Goal: Task Accomplishment & Management: Use online tool/utility

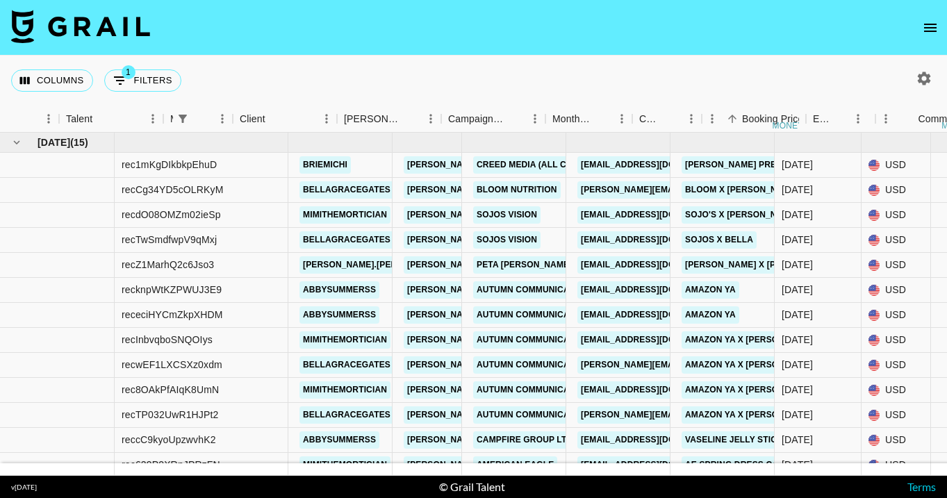
scroll to position [0, 229]
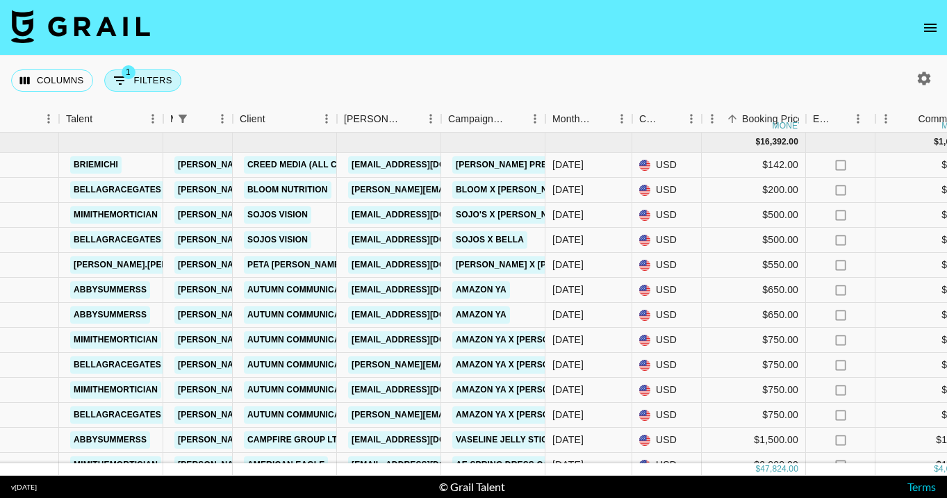
click at [165, 83] on button "1 Filters" at bounding box center [142, 80] width 77 height 22
select select "managerIds"
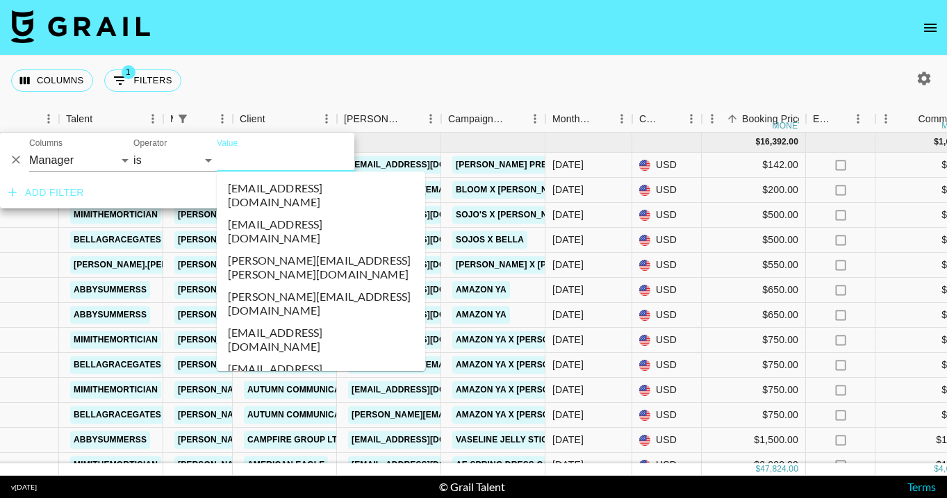
click at [249, 165] on input "Value" at bounding box center [302, 160] width 170 height 22
click at [252, 166] on input "[PERSON_NAME][EMAIL_ADDRESS][DOMAIN_NAME]" at bounding box center [302, 160] width 170 height 22
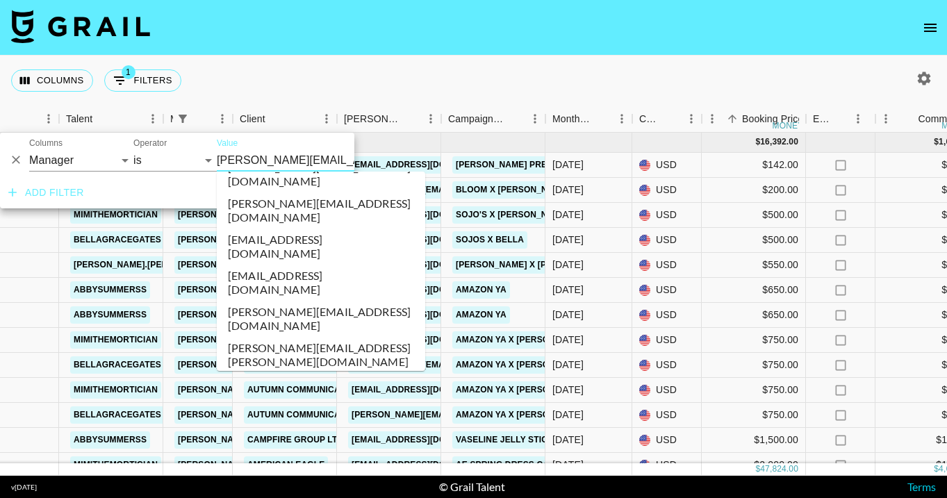
scroll to position [5678, 0]
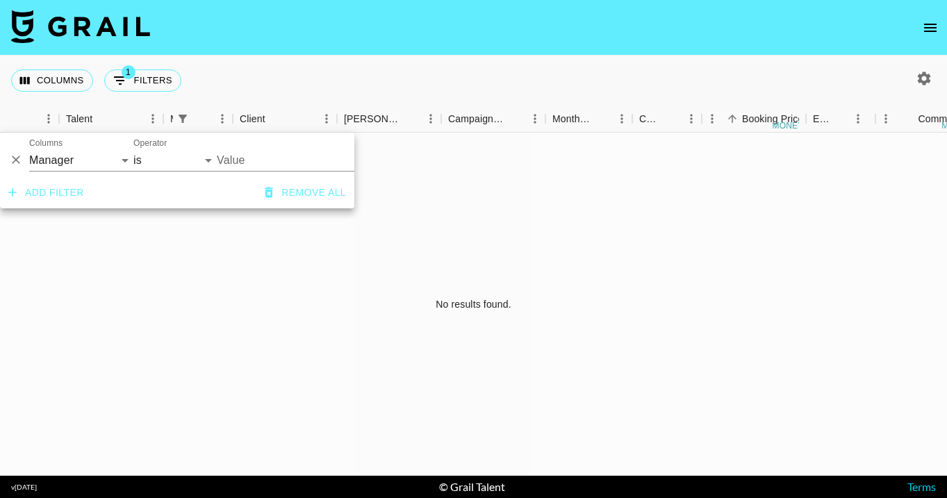
type input "[PERSON_NAME][EMAIL_ADDRESS][DOMAIN_NAME]"
click at [607, 53] on nav at bounding box center [473, 28] width 947 height 56
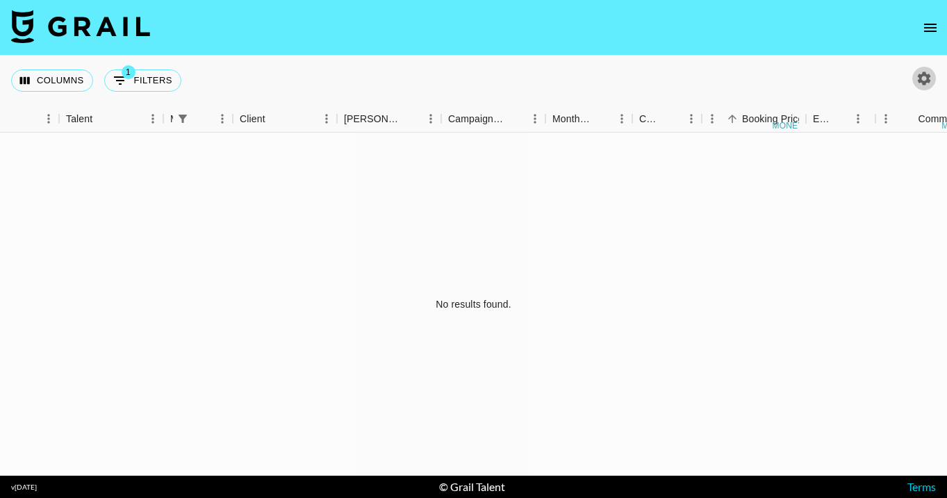
click at [927, 75] on icon "button" at bounding box center [924, 78] width 13 height 13
select select "[DATE]"
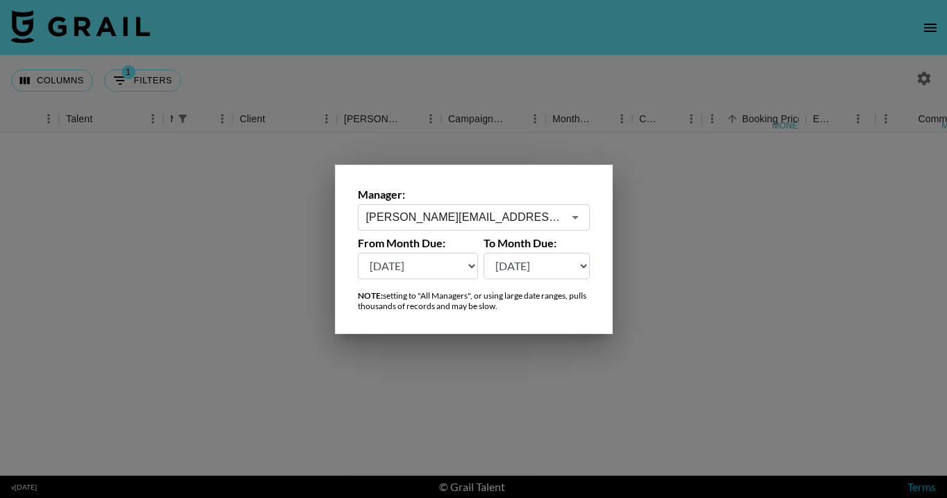
click at [447, 220] on input "[PERSON_NAME][EMAIL_ADDRESS][DOMAIN_NAME]" at bounding box center [464, 217] width 197 height 16
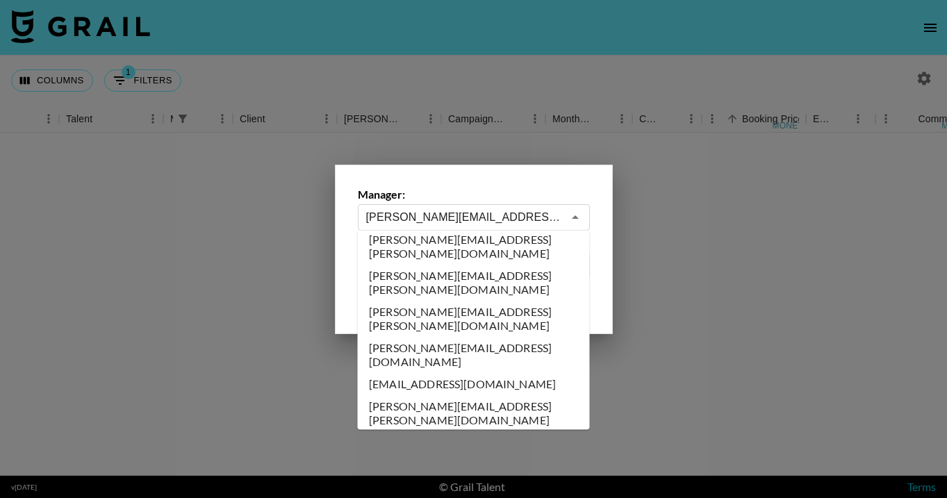
scroll to position [5664, 0]
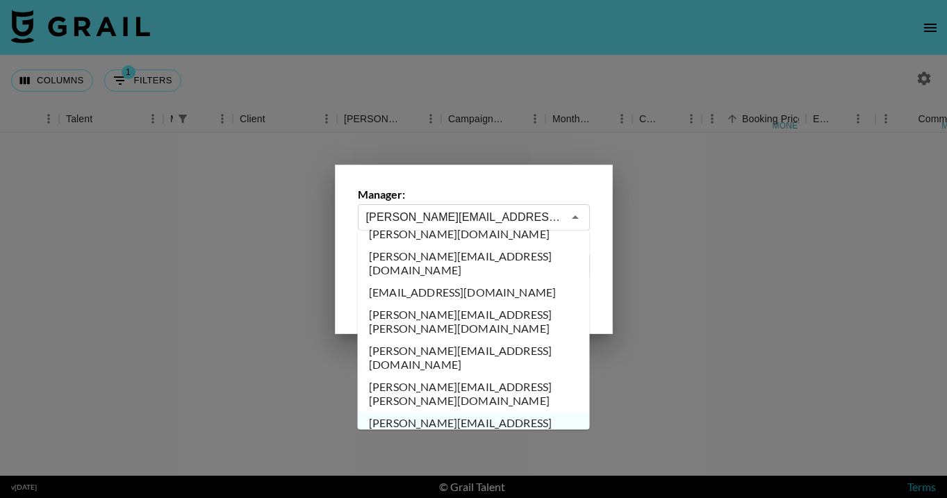
type input "[PERSON_NAME][EMAIL_ADDRESS][DOMAIN_NAME]"
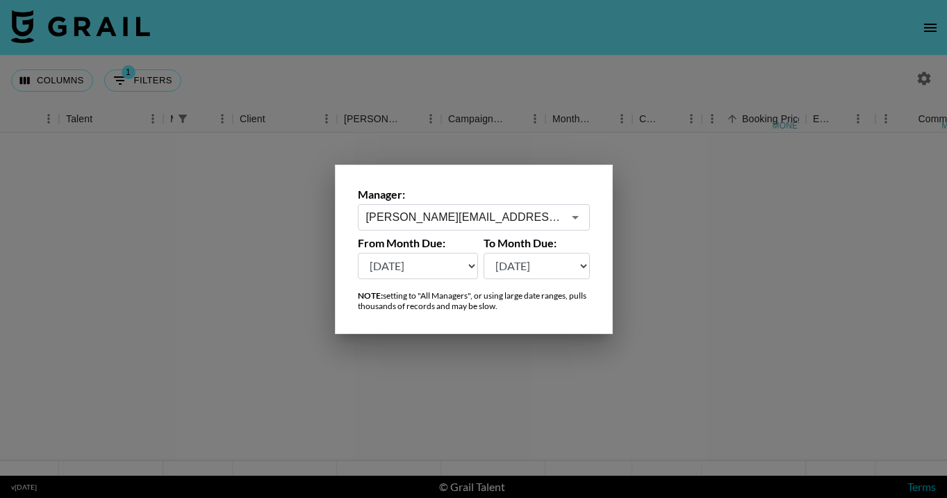
click at [489, 69] on div at bounding box center [473, 249] width 947 height 498
click at [489, 69] on div "Columns 1 Filters + Booking" at bounding box center [473, 81] width 947 height 50
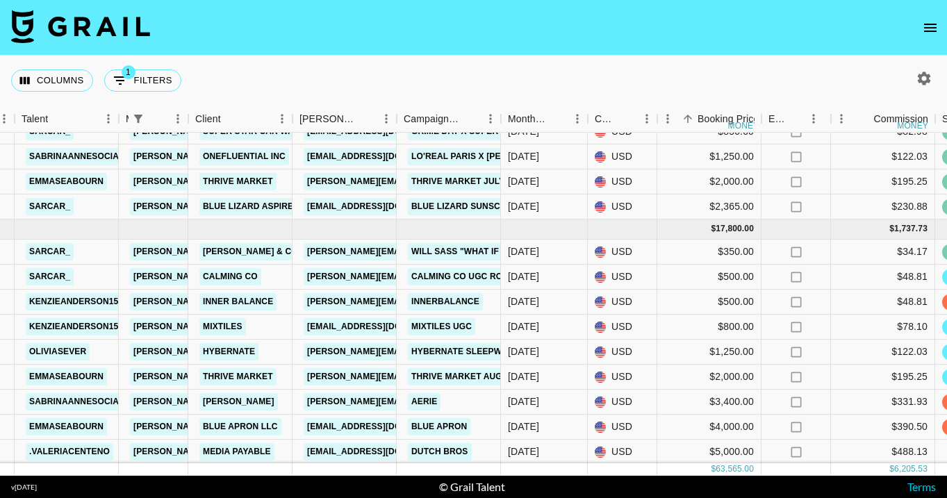
scroll to position [575, 274]
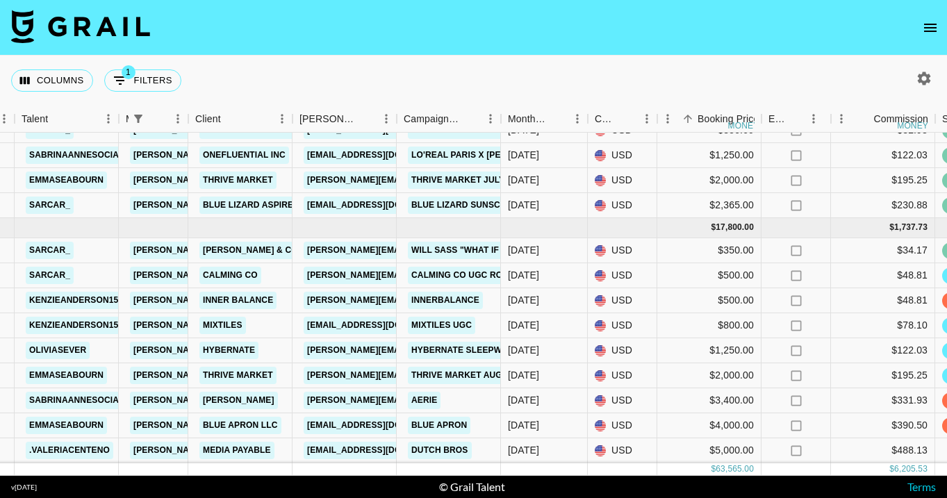
click at [475, 79] on div "Columns 1 Filters + Booking" at bounding box center [473, 81] width 947 height 50
click at [501, 57] on div "Columns 1 Filters + Booking" at bounding box center [473, 81] width 947 height 50
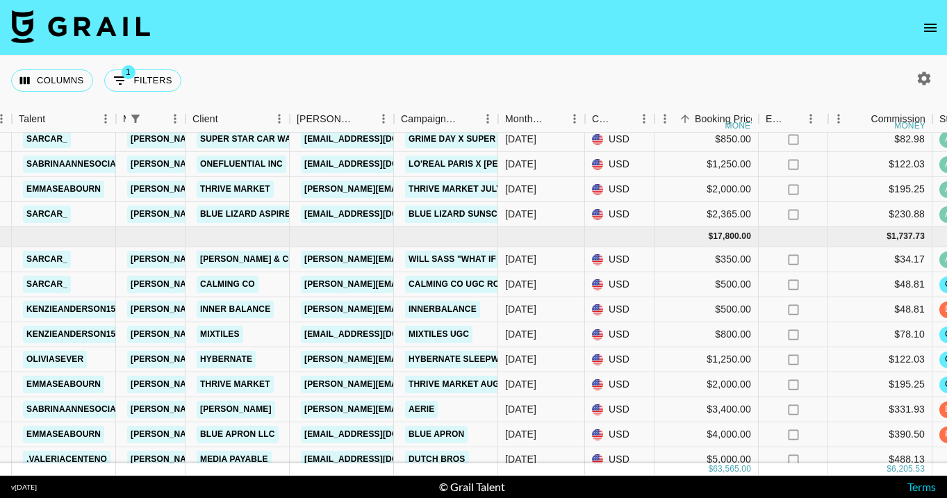
scroll to position [575, 277]
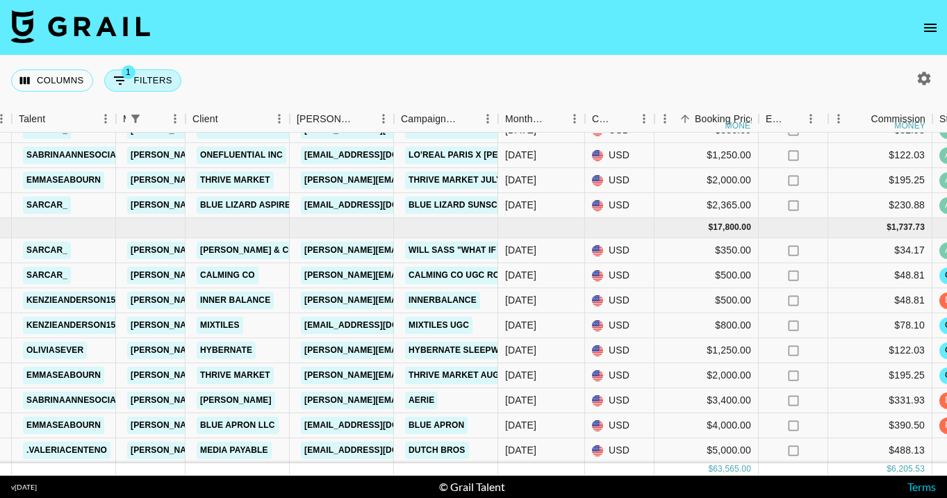
click at [148, 81] on button "1 Filters" at bounding box center [142, 80] width 77 height 22
select select "managerIds"
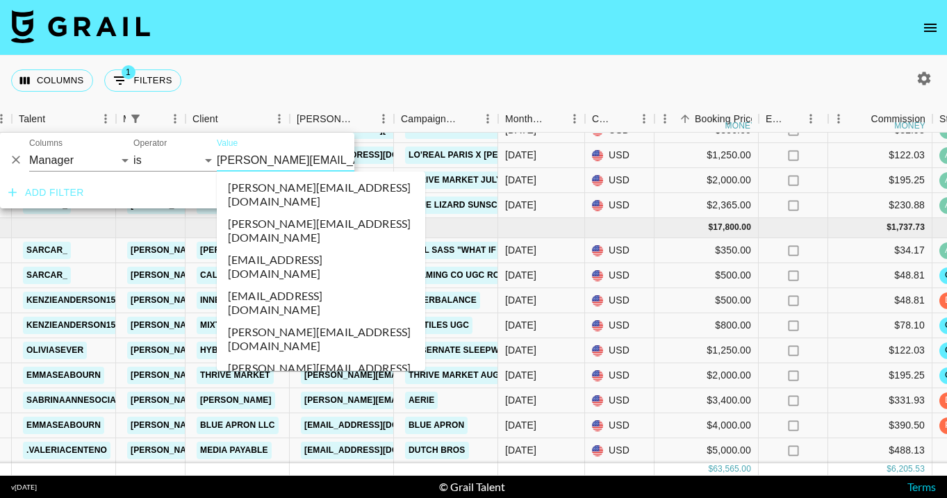
click at [254, 156] on input "[PERSON_NAME][EMAIL_ADDRESS][DOMAIN_NAME]" at bounding box center [302, 160] width 170 height 22
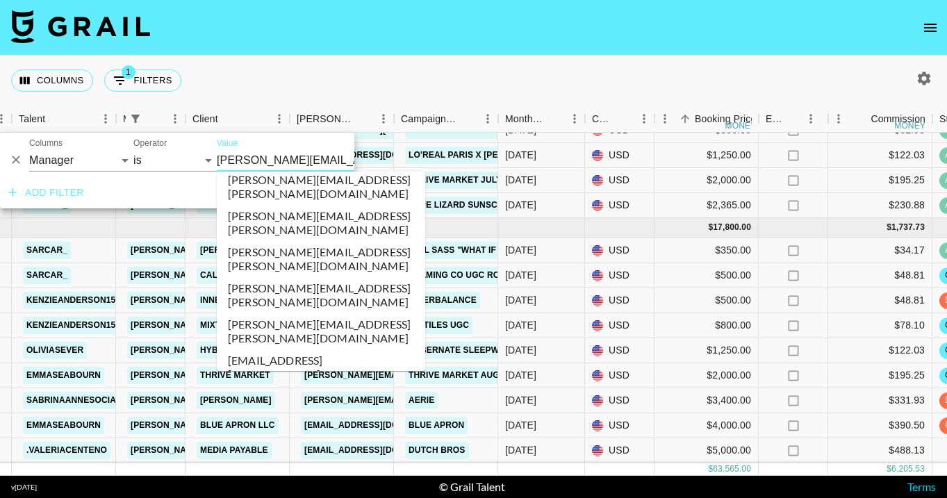
scroll to position [3969, 0]
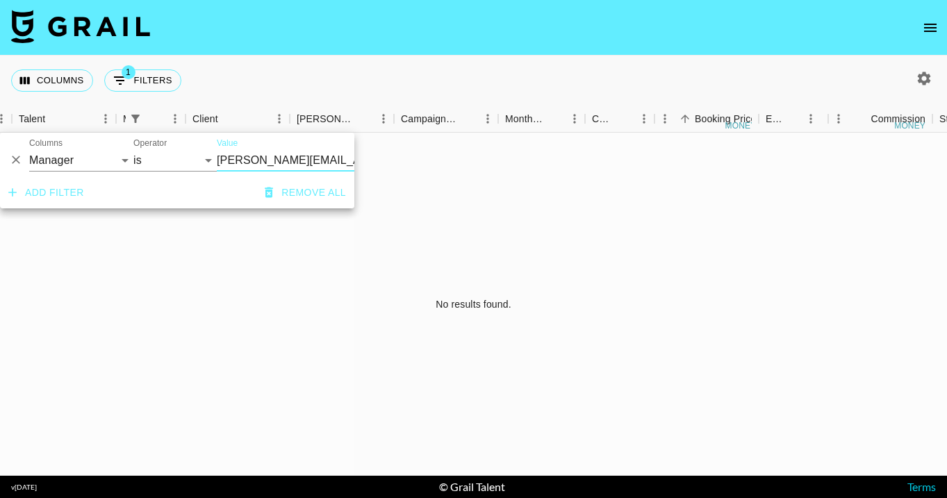
scroll to position [0, 277]
click at [492, 69] on div "Columns 1 Filters + Booking" at bounding box center [473, 81] width 947 height 50
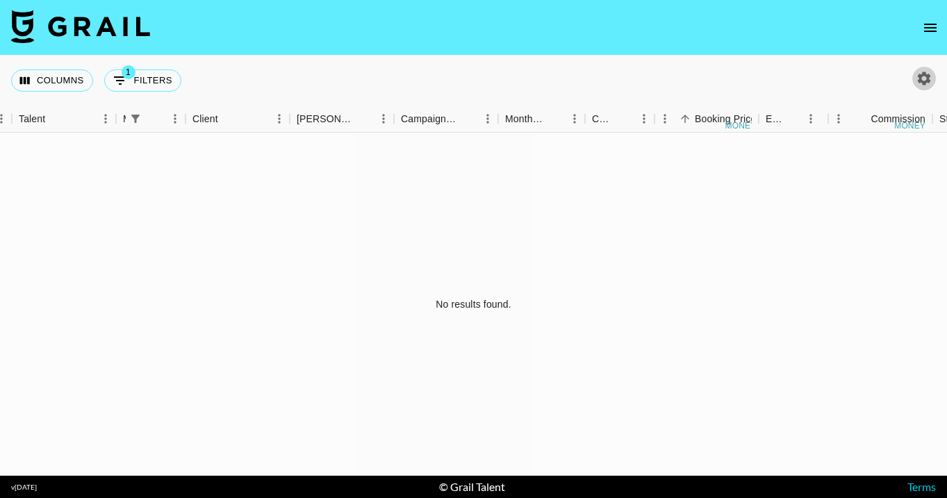
click at [926, 82] on icon "button" at bounding box center [924, 78] width 13 height 13
select select "[DATE]"
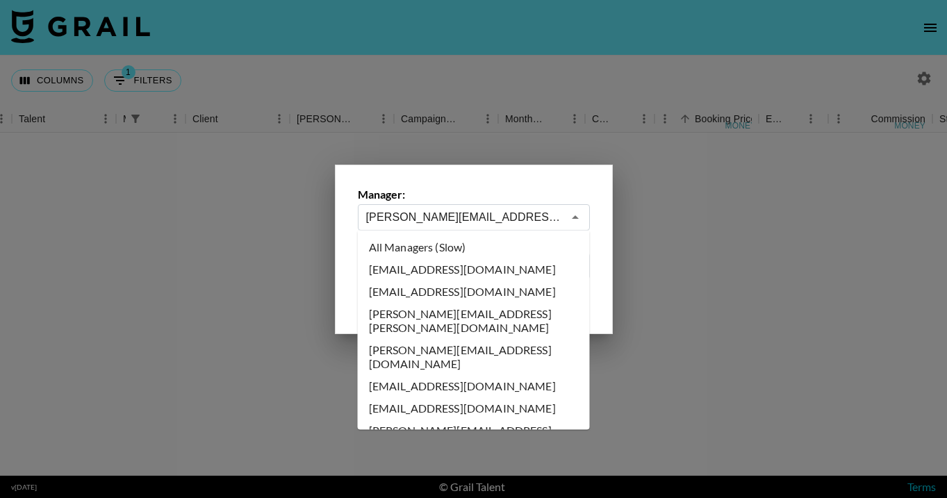
click at [476, 224] on input "[PERSON_NAME][EMAIL_ADDRESS][DOMAIN_NAME]" at bounding box center [464, 217] width 197 height 16
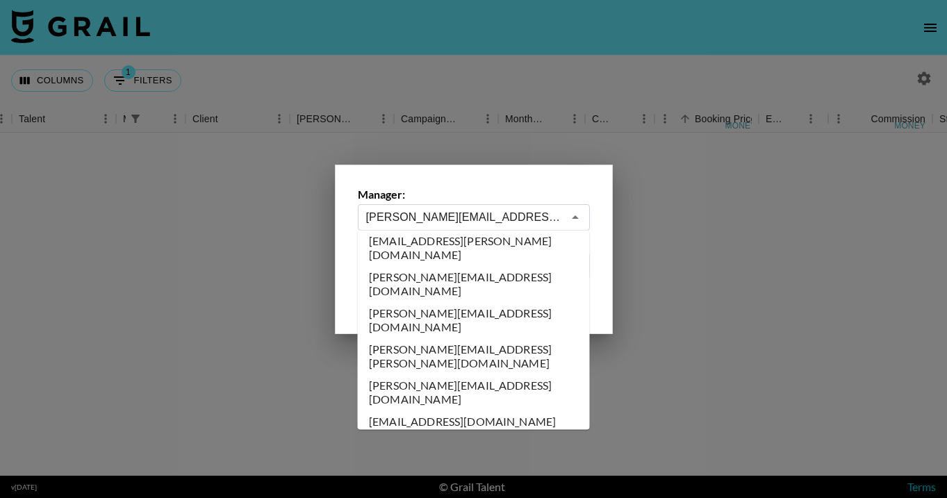
scroll to position [4022, 0]
type input "[PERSON_NAME][EMAIL_ADDRESS][DOMAIN_NAME]"
click at [459, 84] on div at bounding box center [473, 249] width 947 height 498
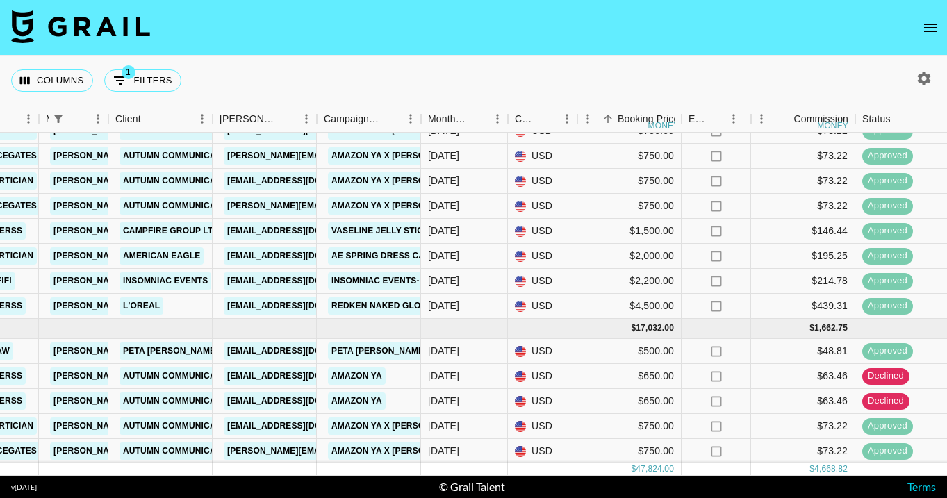
scroll to position [150, 354]
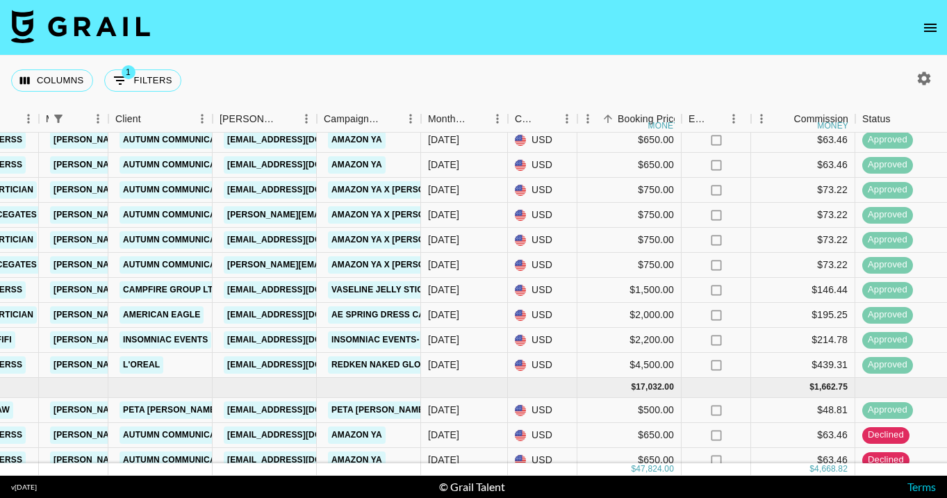
click at [486, 85] on div "Columns 1 Filters + Booking" at bounding box center [473, 81] width 947 height 50
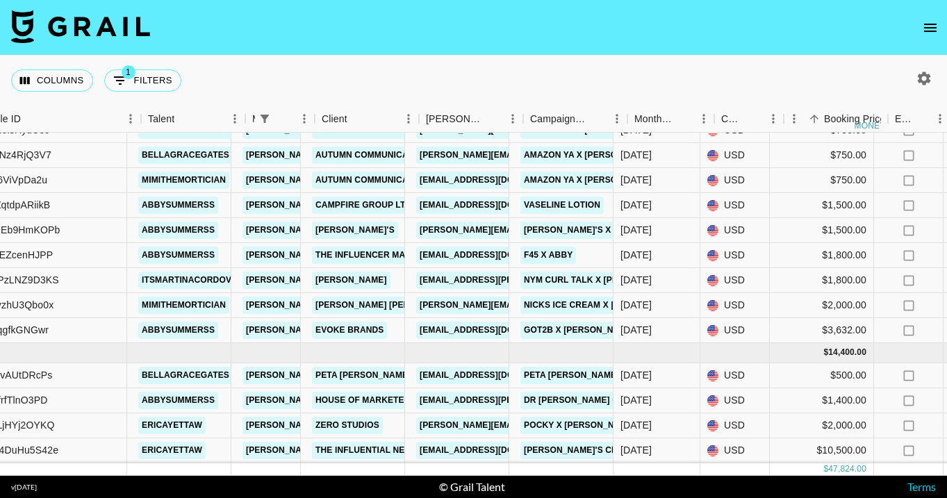
scroll to position [530, 145]
